Goal: Find contact information: Find contact information

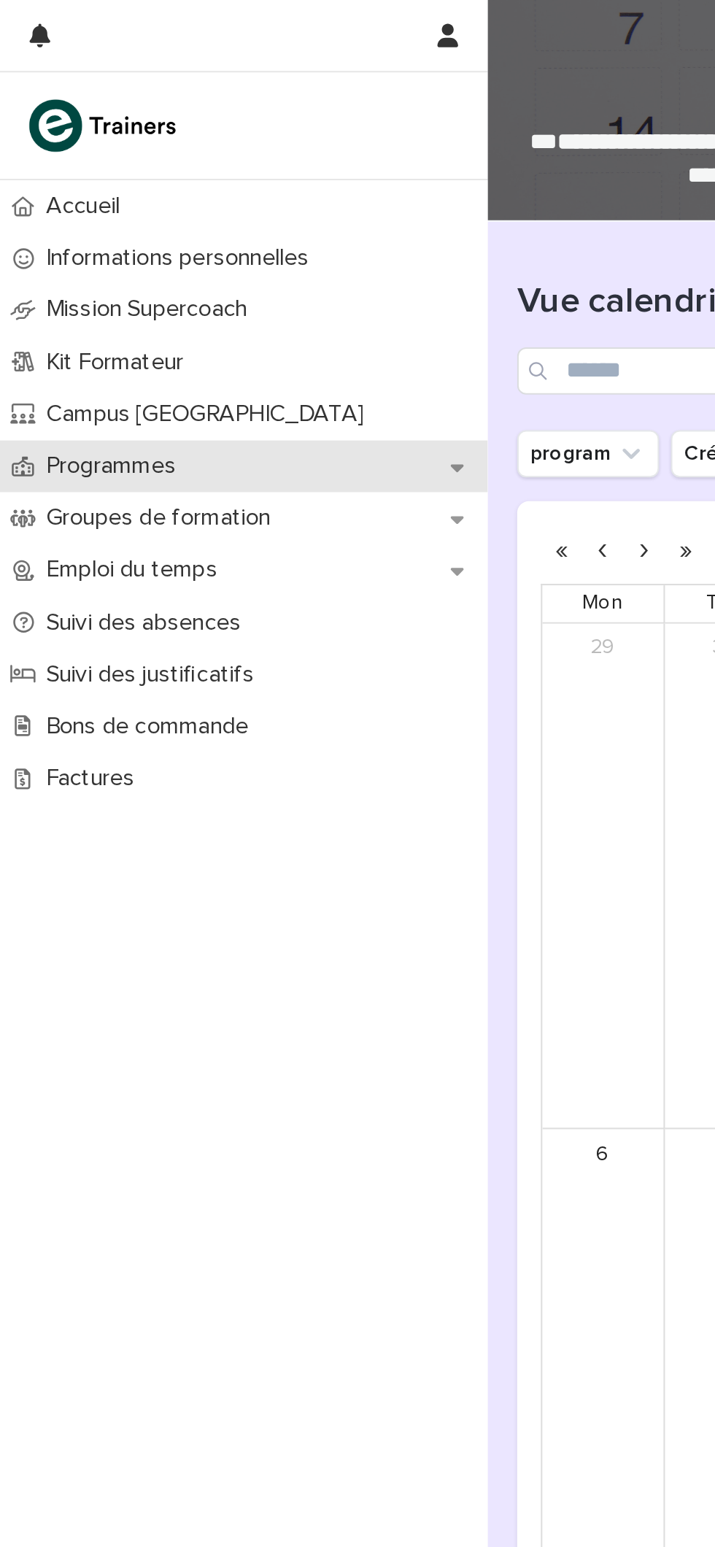
click at [81, 228] on p "Programmes" at bounding box center [58, 230] width 82 height 14
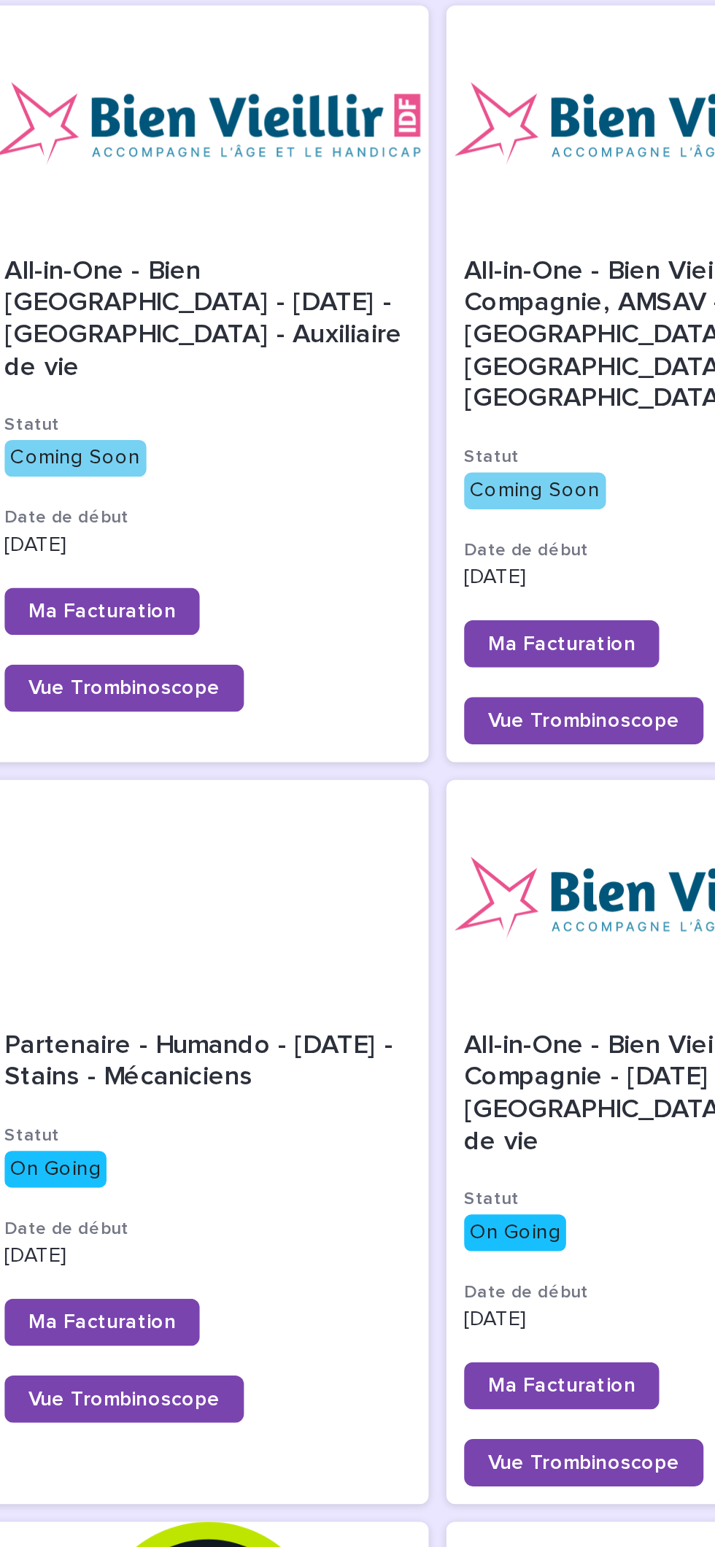
scroll to position [139, 0]
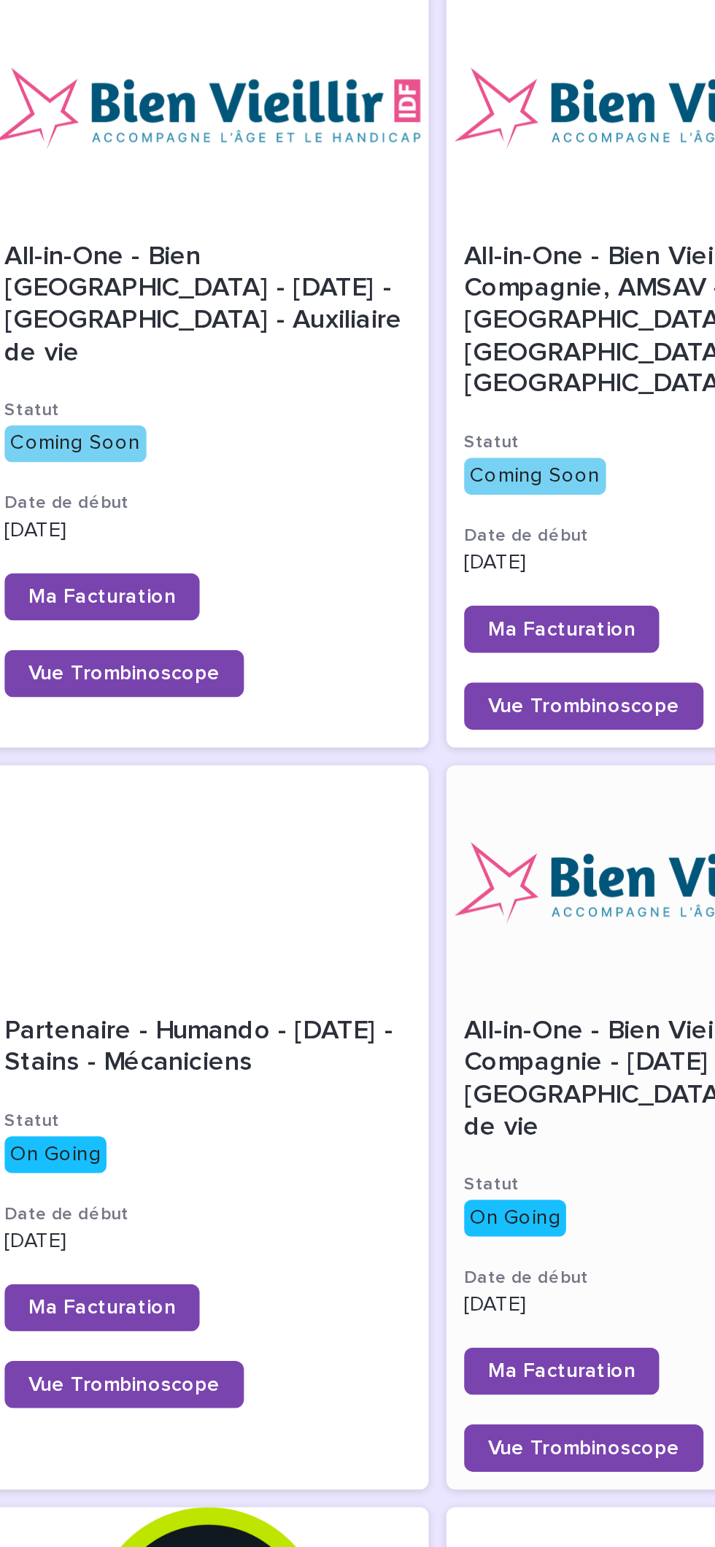
click at [576, 581] on span "All-in-One - Bien Vieillir, Senior Compagnie - [DATE] - [GEOGRAPHIC_DATA] - Aux…" at bounding box center [591, 611] width 200 height 61
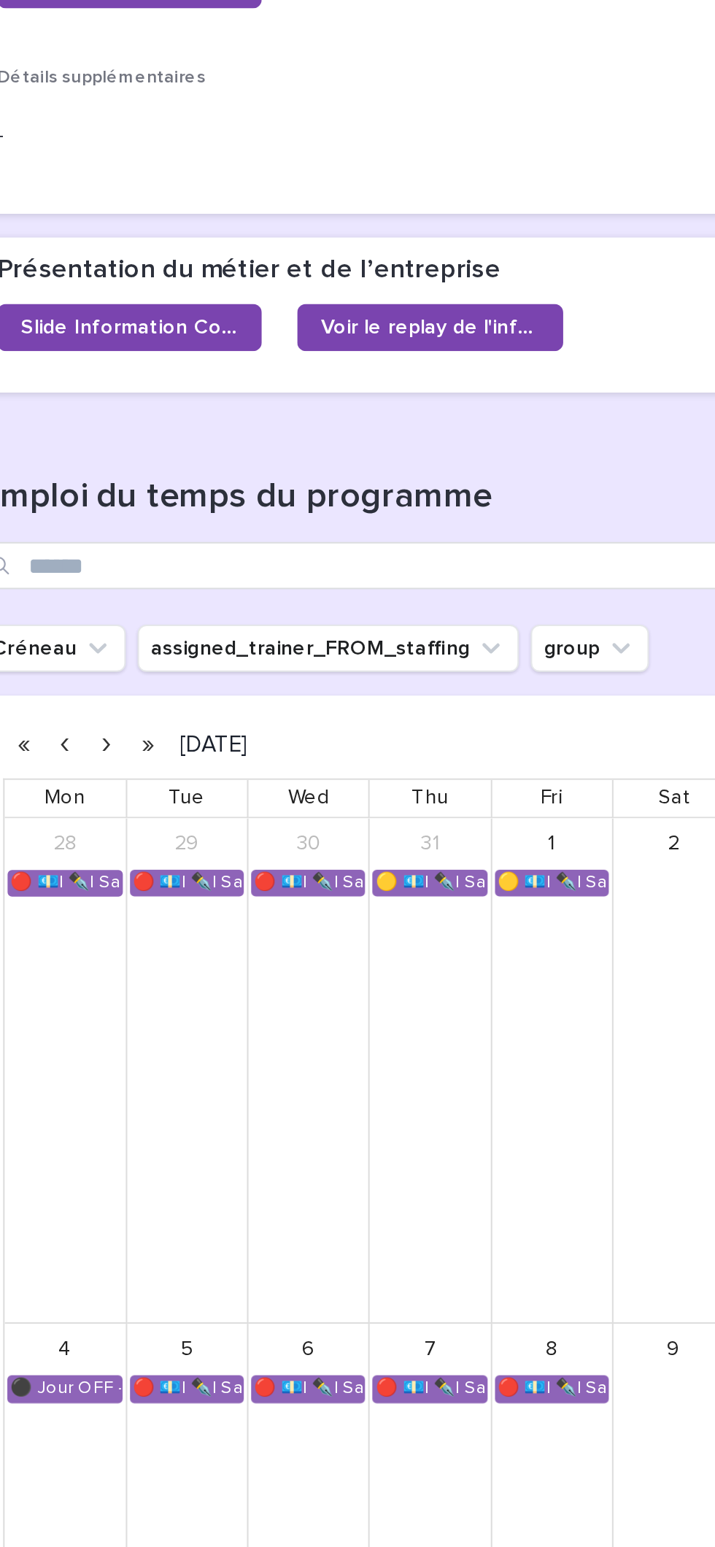
scroll to position [901, 0]
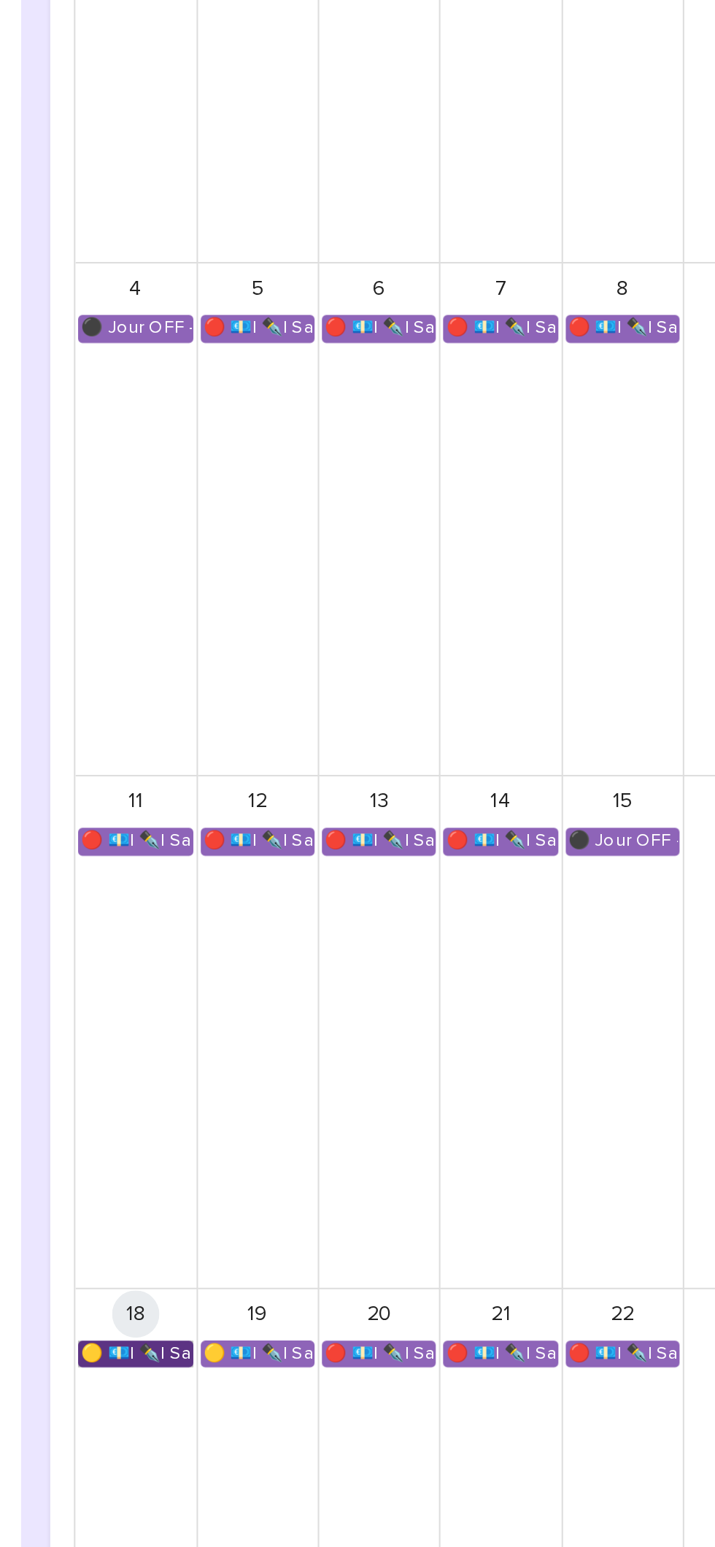
click at [295, 1067] on link "🟡 💶| ✒️| Savoir-être métier - Accompagnement et adaptation de sa pratique en te…" at bounding box center [297, 1073] width 57 height 13
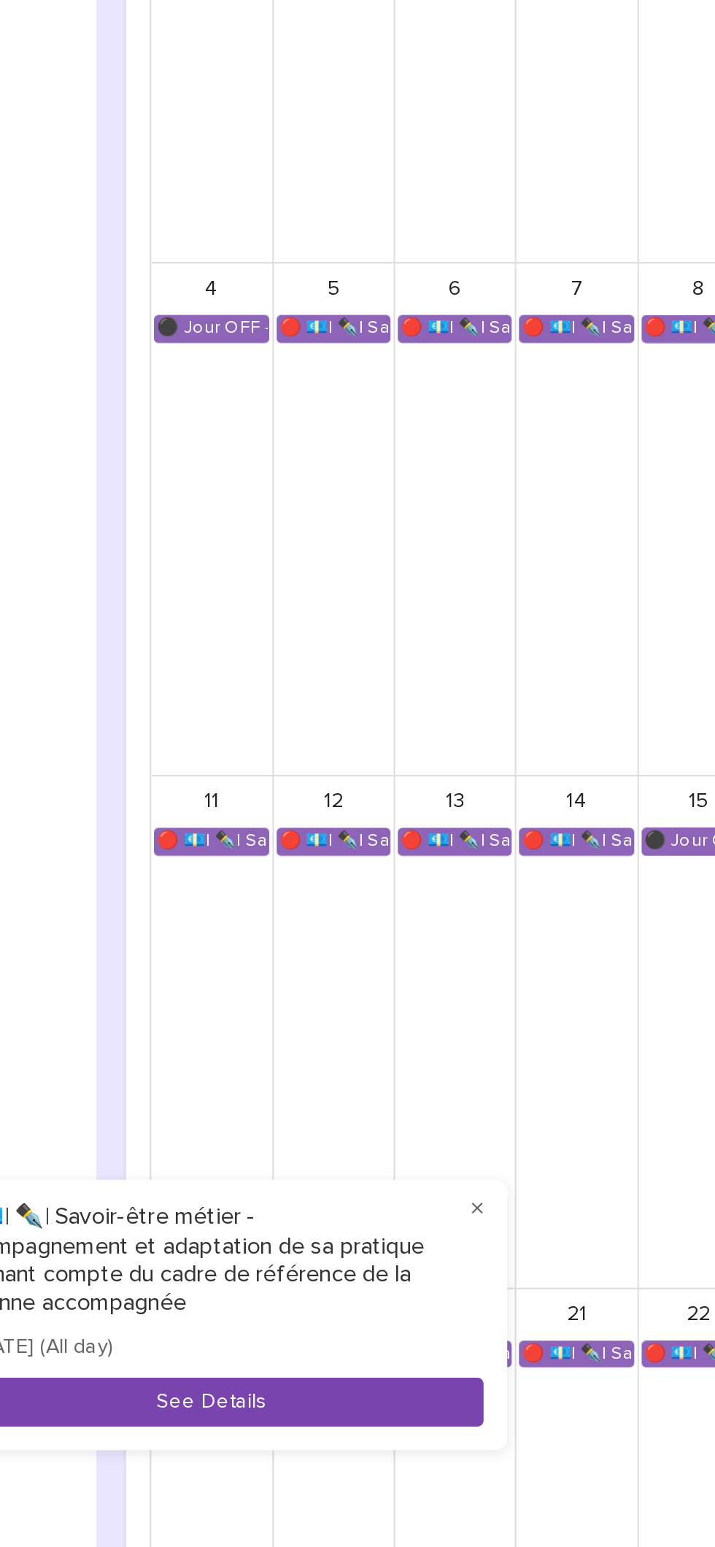
click at [335, 1097] on button "See Details" at bounding box center [297, 1097] width 269 height 24
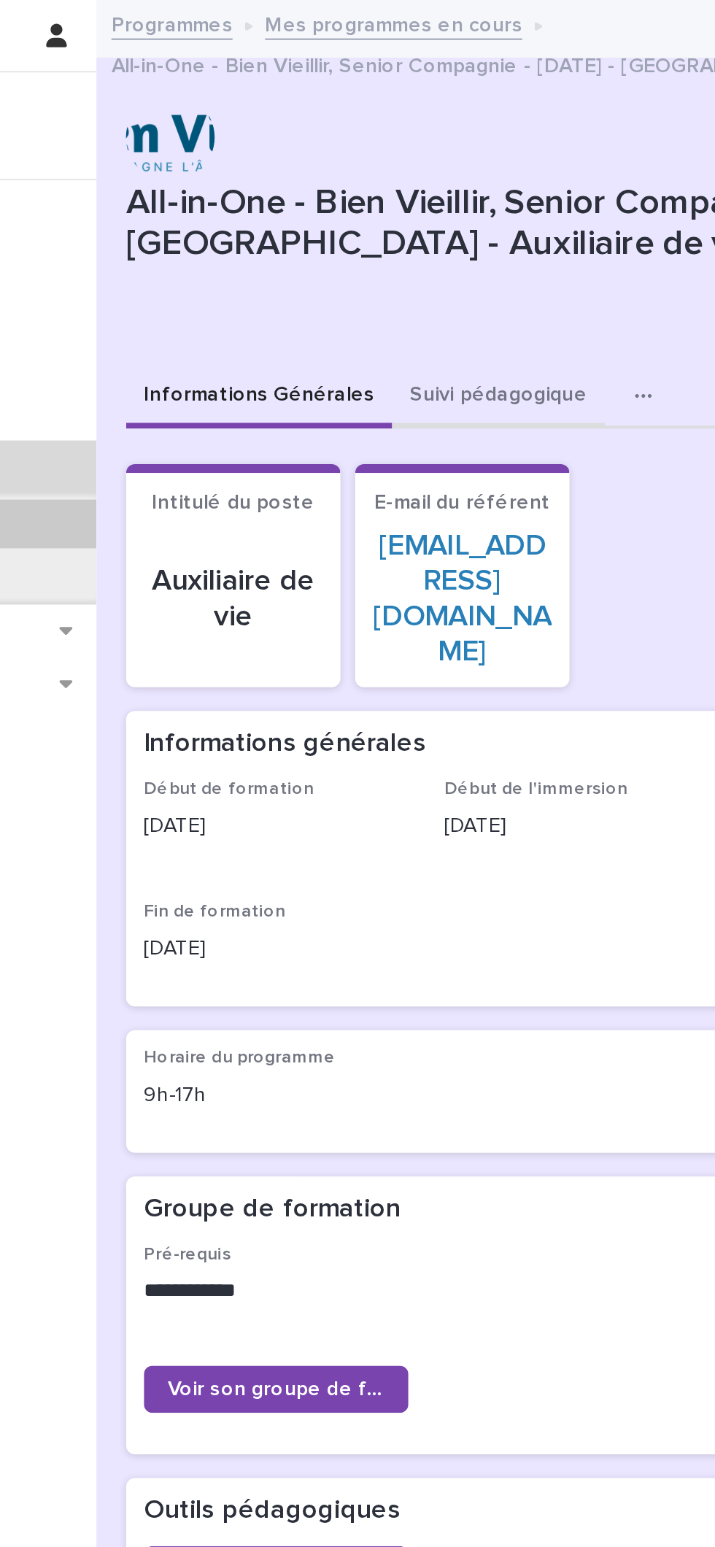
click at [456, 193] on button "Suivi pédagogique" at bounding box center [439, 196] width 105 height 31
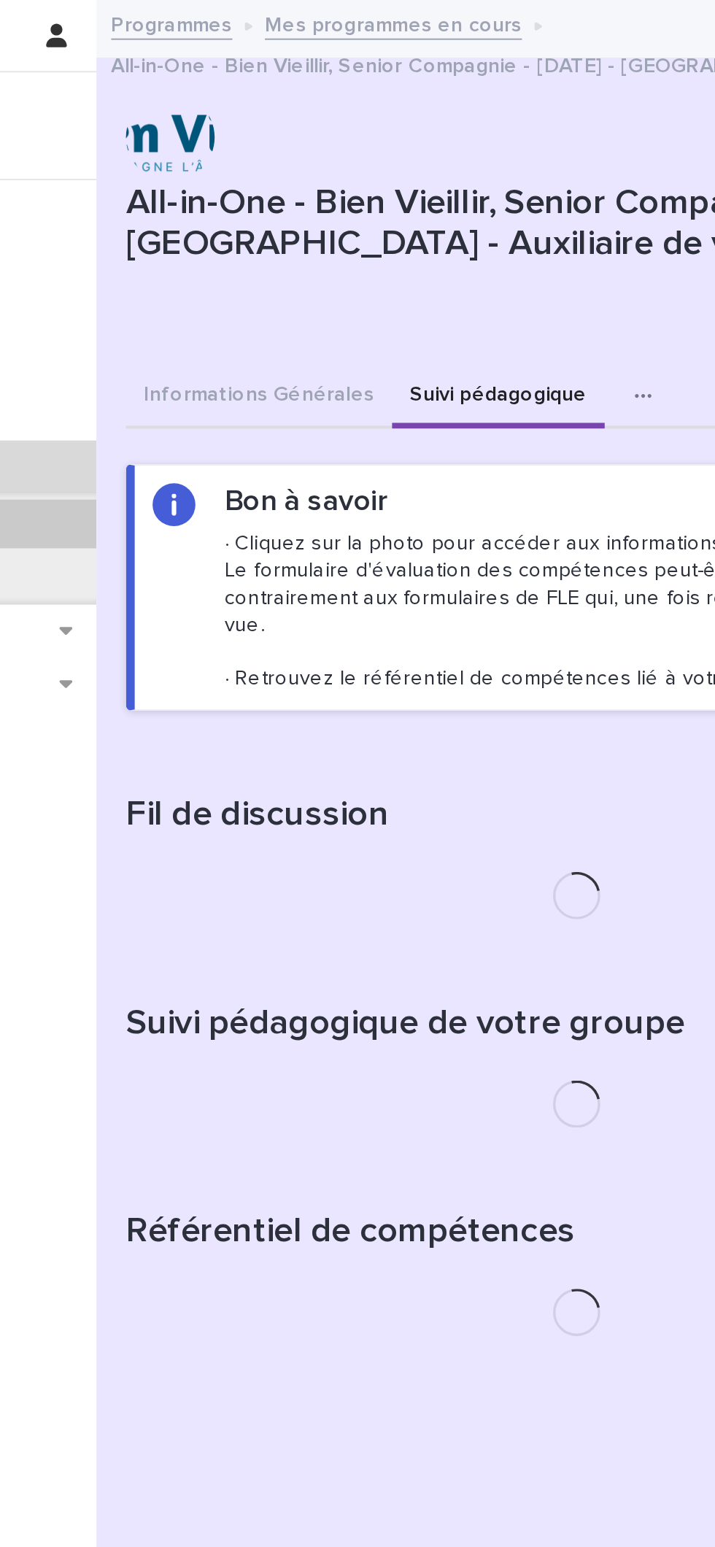
click at [506, 190] on icon "button" at bounding box center [510, 195] width 9 height 10
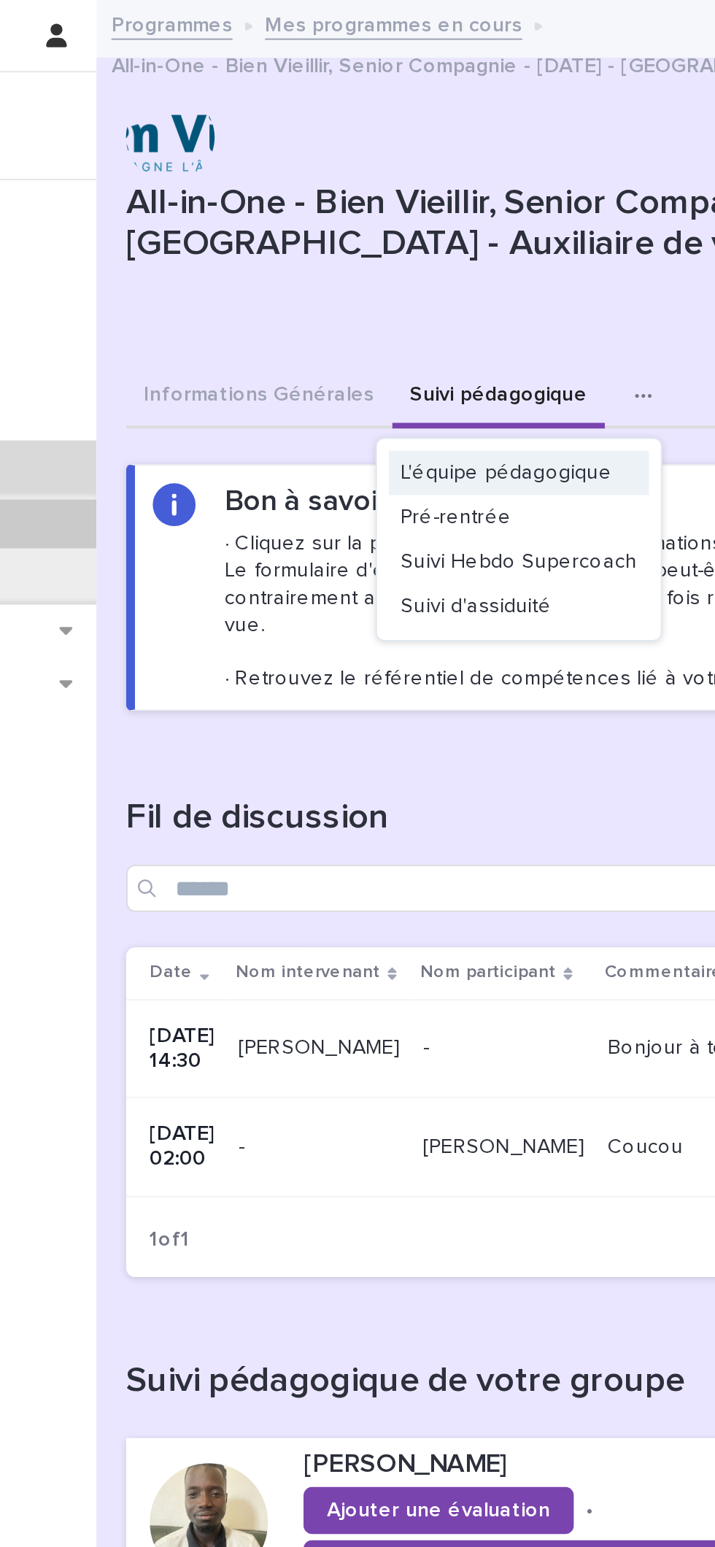
click at [482, 230] on span "L'équipe pédagogique" at bounding box center [443, 233] width 104 height 10
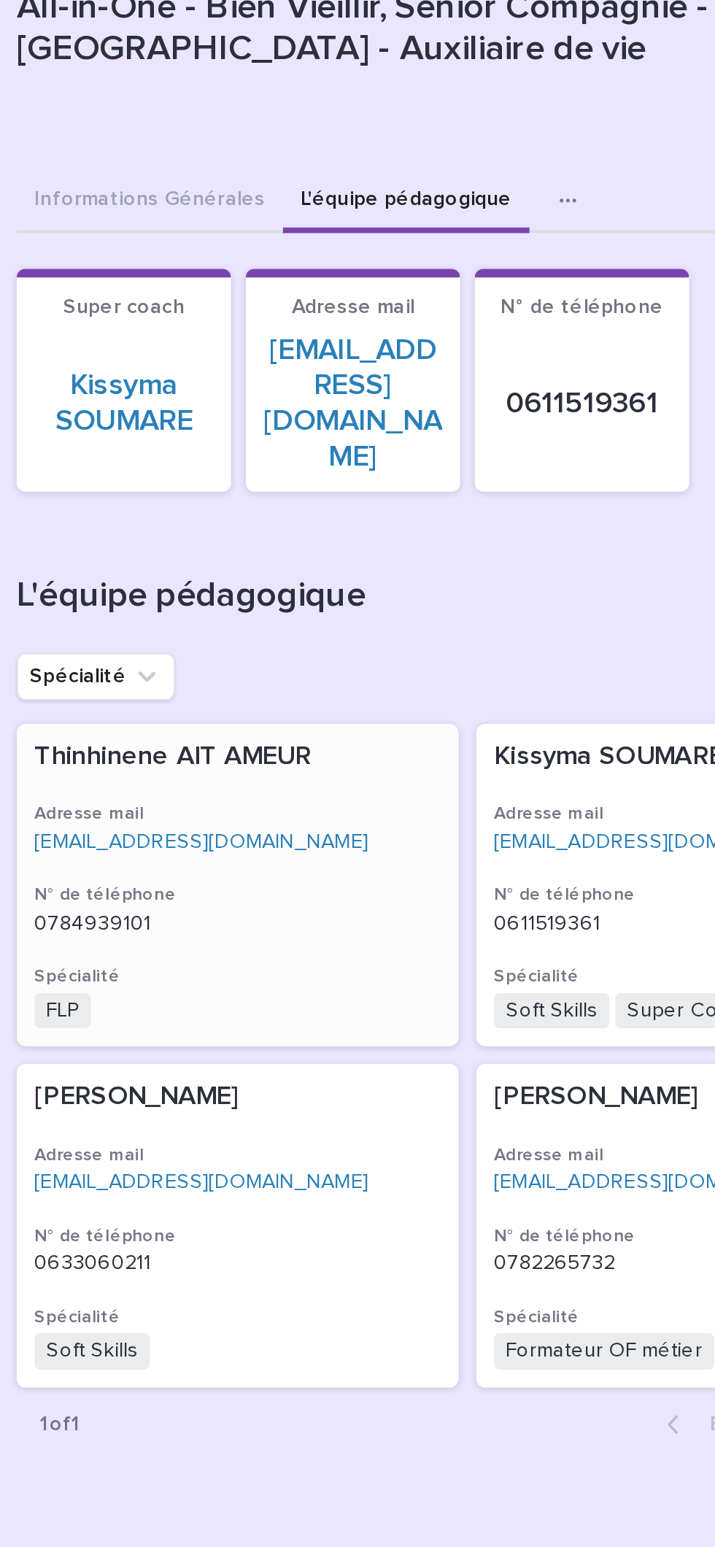
click at [306, 547] on p "0784939101" at bounding box center [364, 553] width 201 height 12
